Goal: Find specific page/section: Find specific page/section

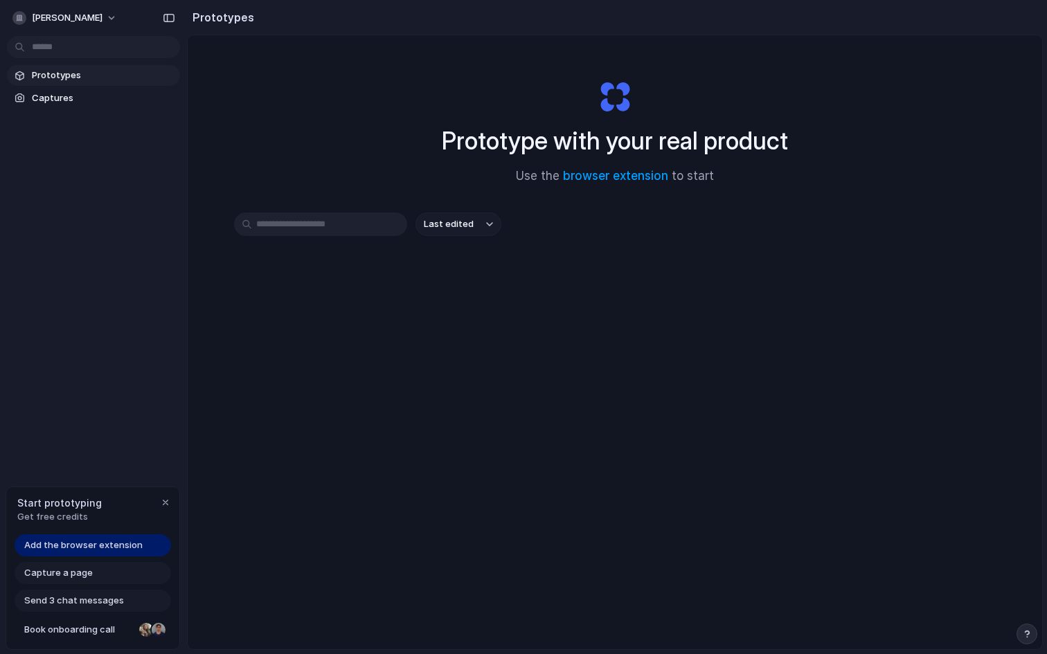
click at [342, 228] on input "text" at bounding box center [320, 225] width 173 height 24
